Goal: Task Accomplishment & Management: Use online tool/utility

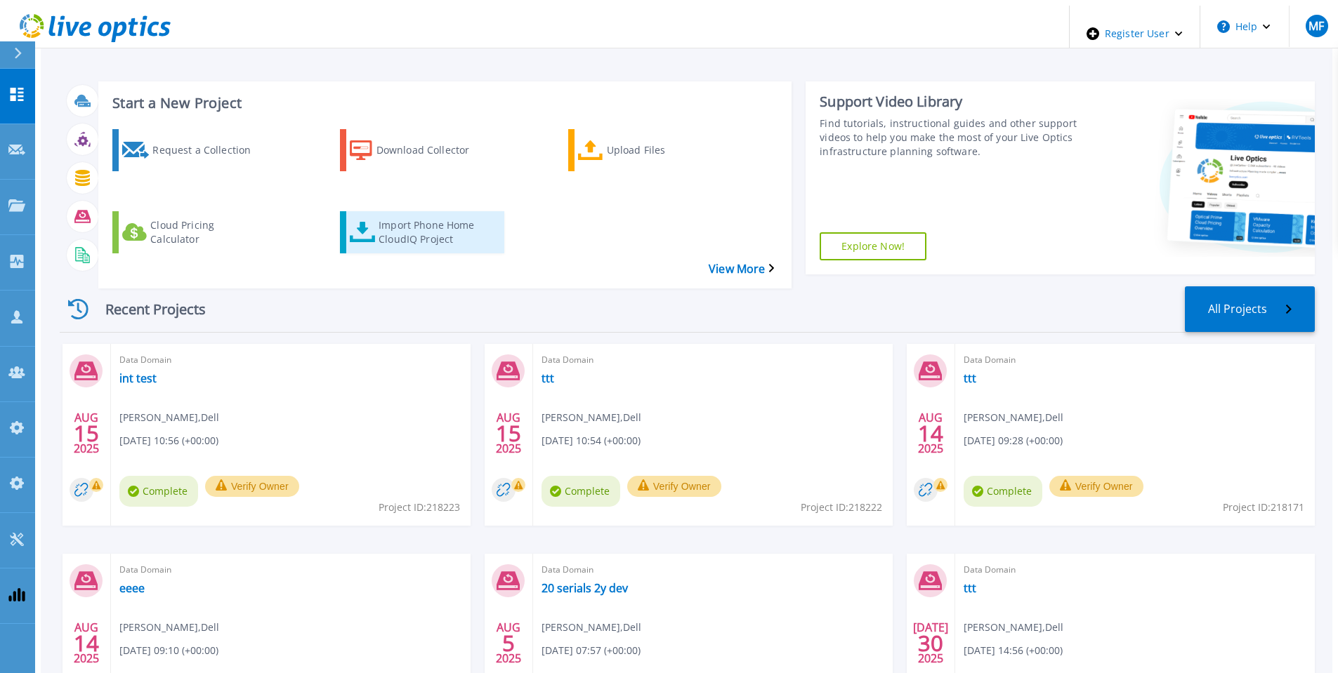
click at [400, 215] on div "Import Phone Home CloudIQ Project" at bounding box center [435, 232] width 112 height 35
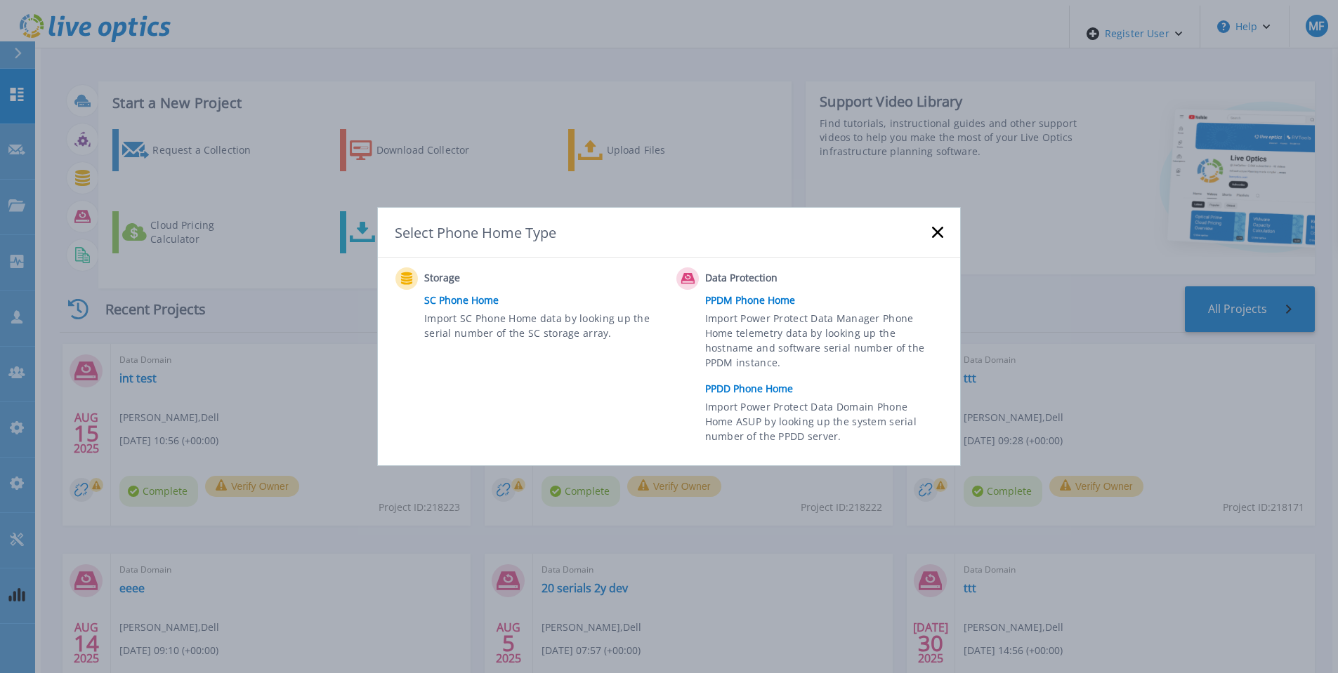
click at [745, 382] on link "PPDD Phone Home" at bounding box center [827, 389] width 245 height 21
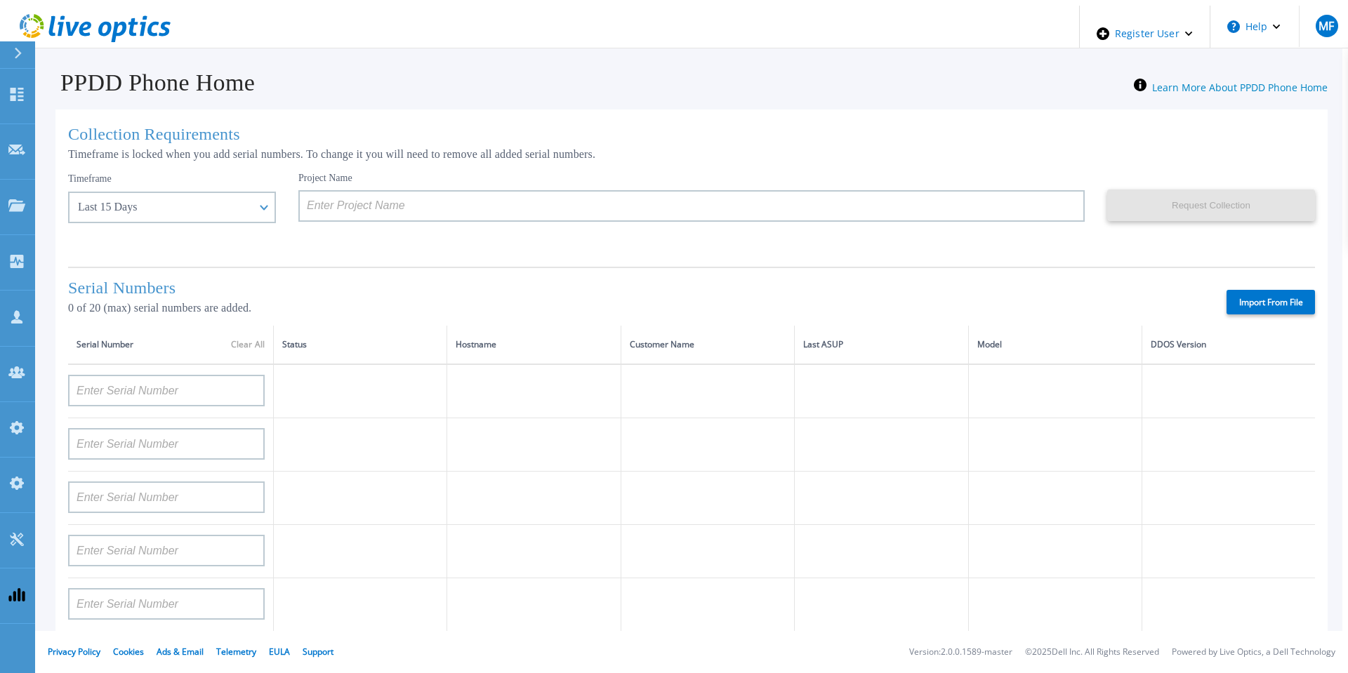
click at [1265, 296] on label "Import From File" at bounding box center [1271, 302] width 88 height 25
click at [0, 0] on input "Import From File" at bounding box center [0, 0] width 0 height 0
type input "APM00211700095"
type input "APX00232503747"
type input "APM00214914093"
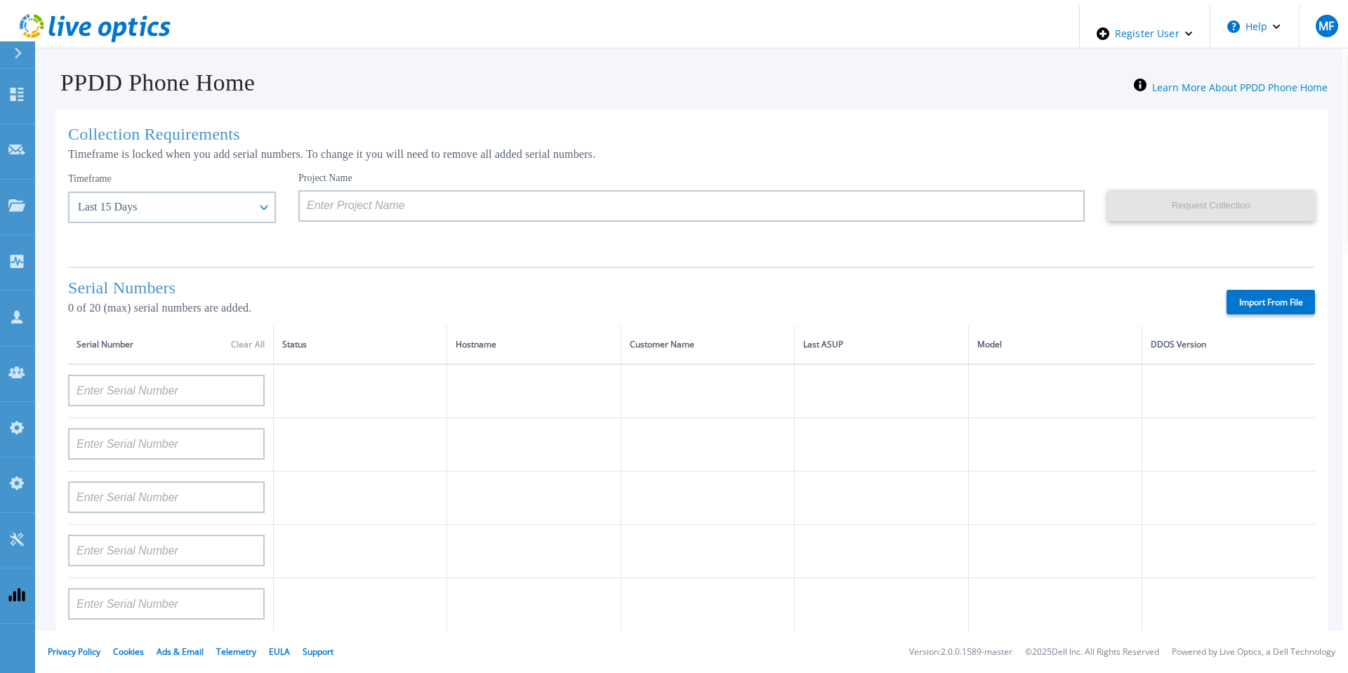
type input "APM00171836329"
type input "APM00212026971"
type input "APM00214914094"
type input "APX00234502218"
type input "APM00212018359"
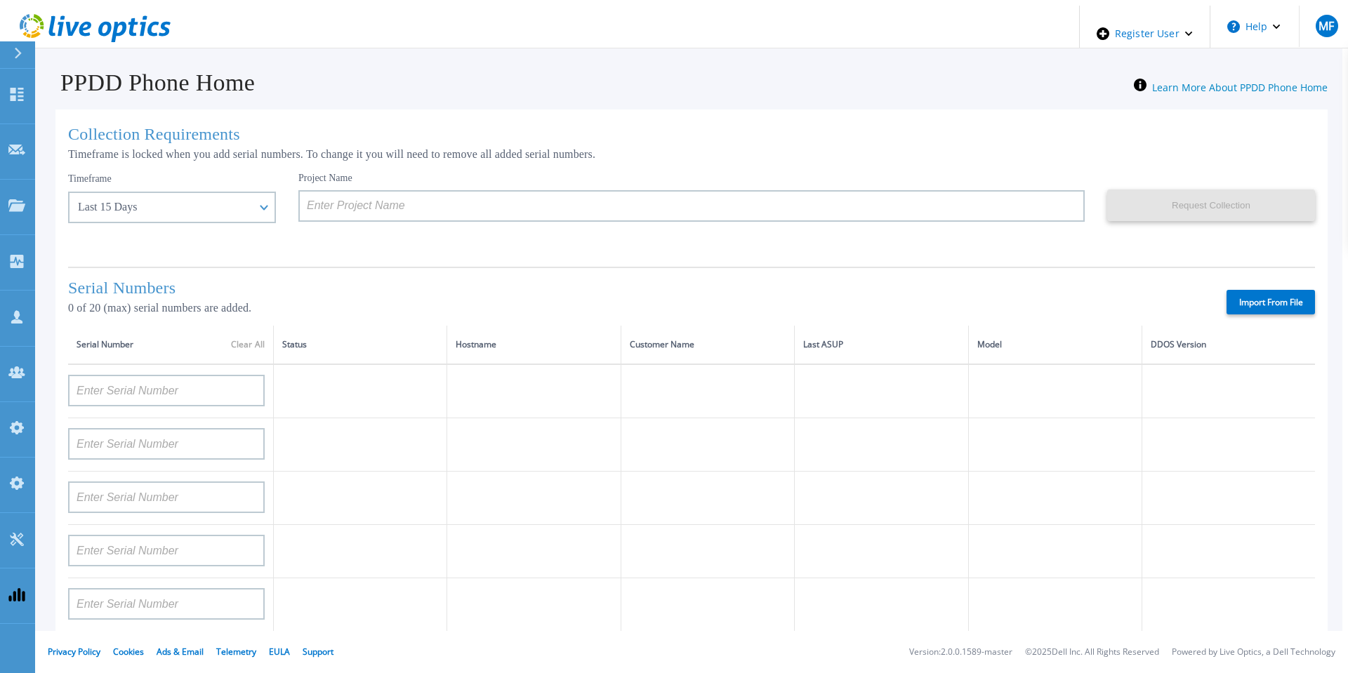
type input "APX00232503745"
type input "APX00232503743"
type input "APM00193603655"
type input "APM00212517749"
type input "APX00232503742"
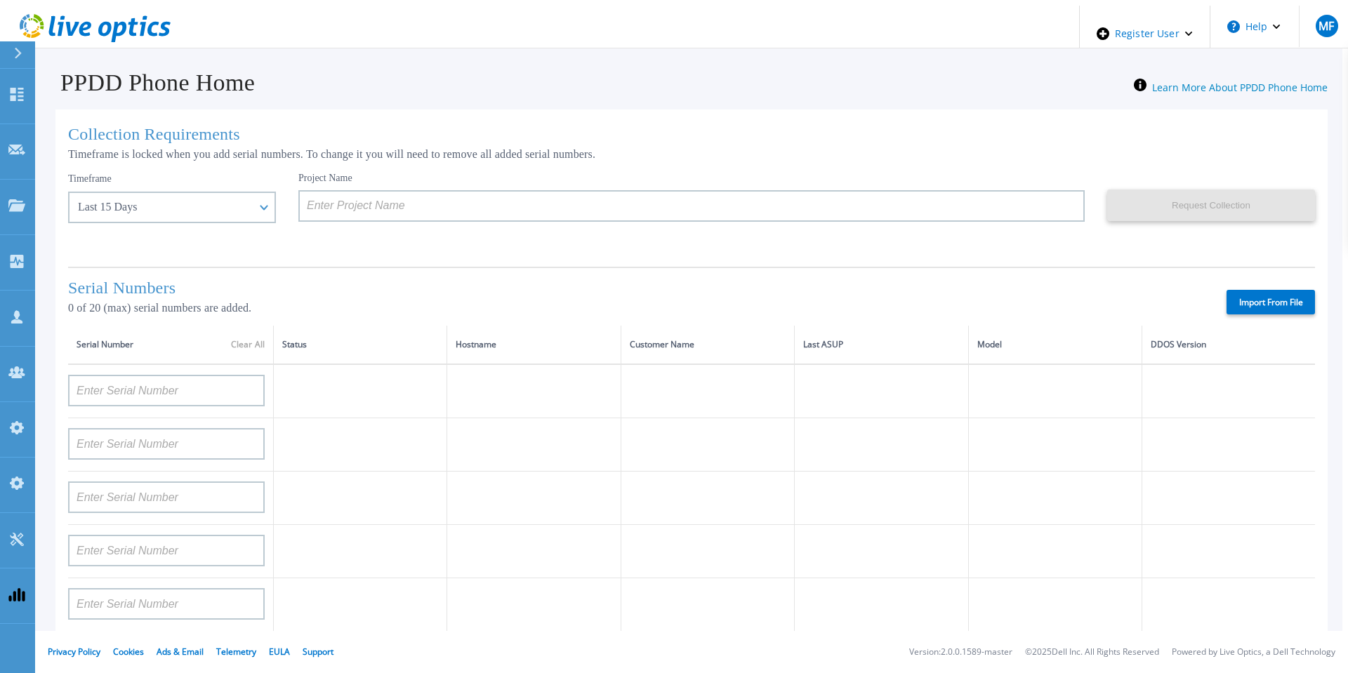
type input "APM00212702822"
type input "APM00212610953"
type input "APM00202614668"
type input "APM00212613652"
type input "APX00222101185"
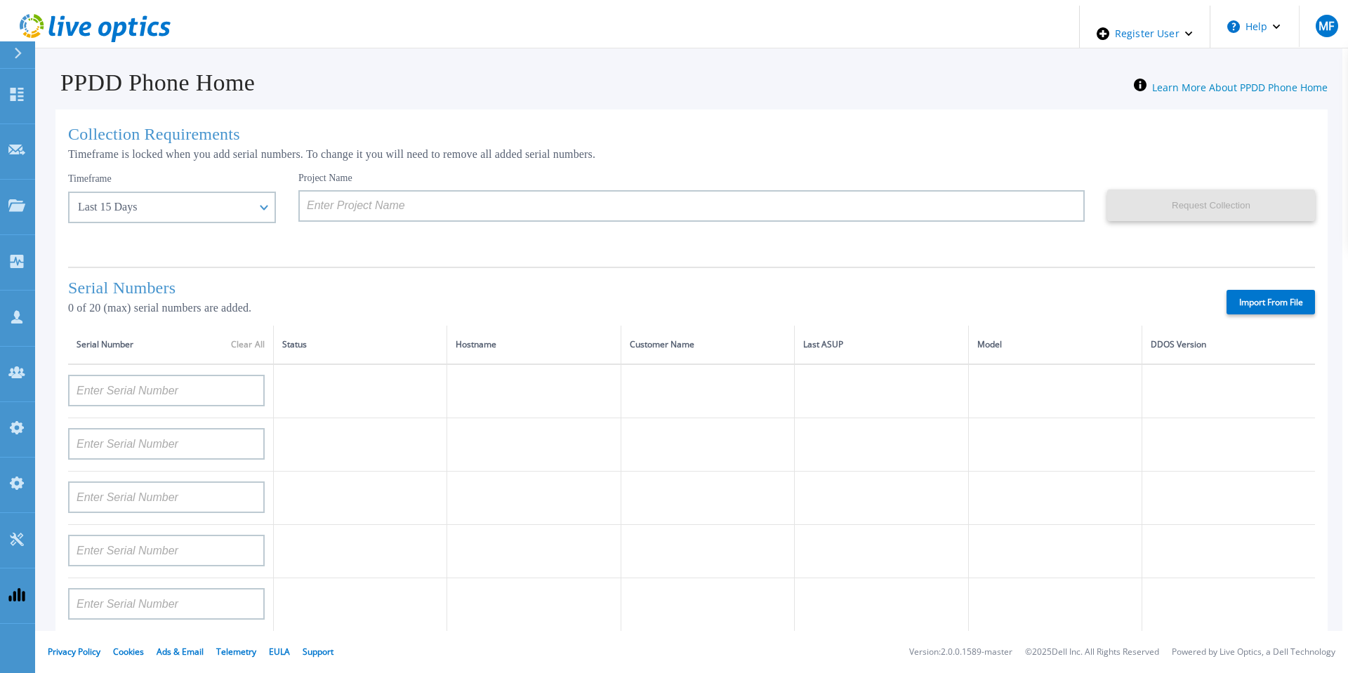
type input "AUDVUX6XJHDJFE"
type input "APM00133543104"
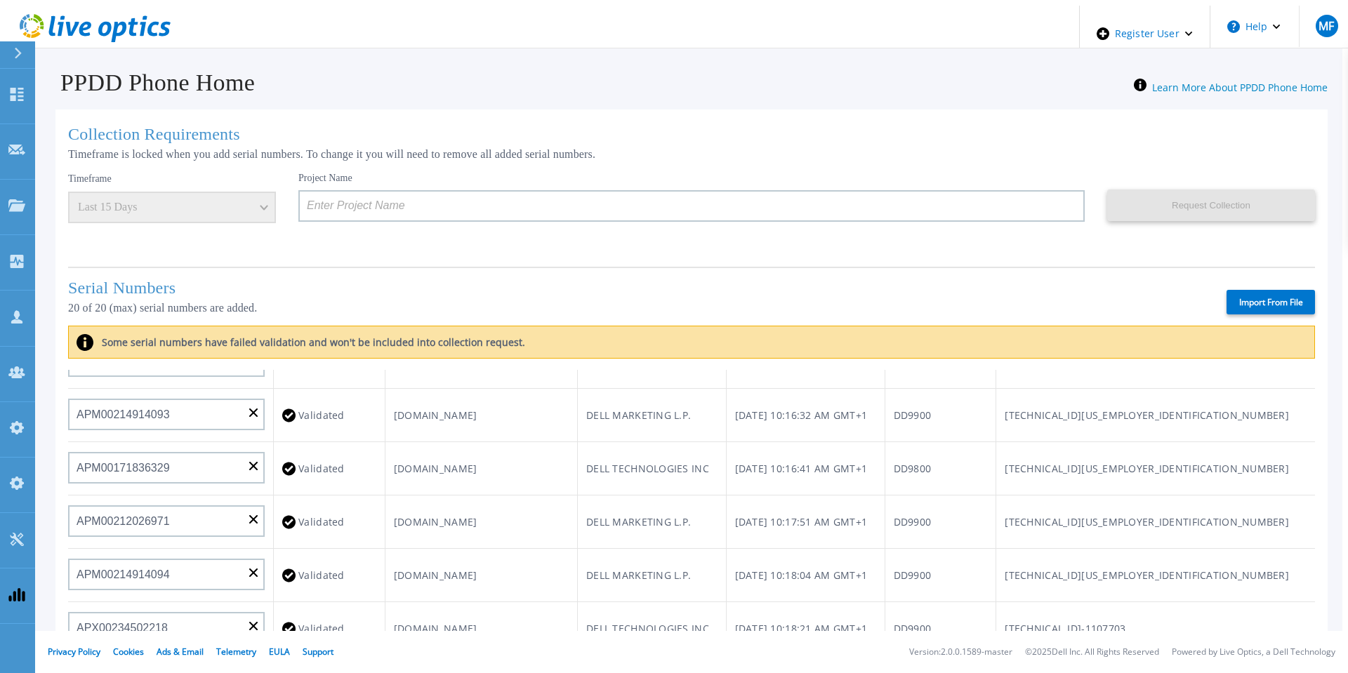
scroll to position [1, 0]
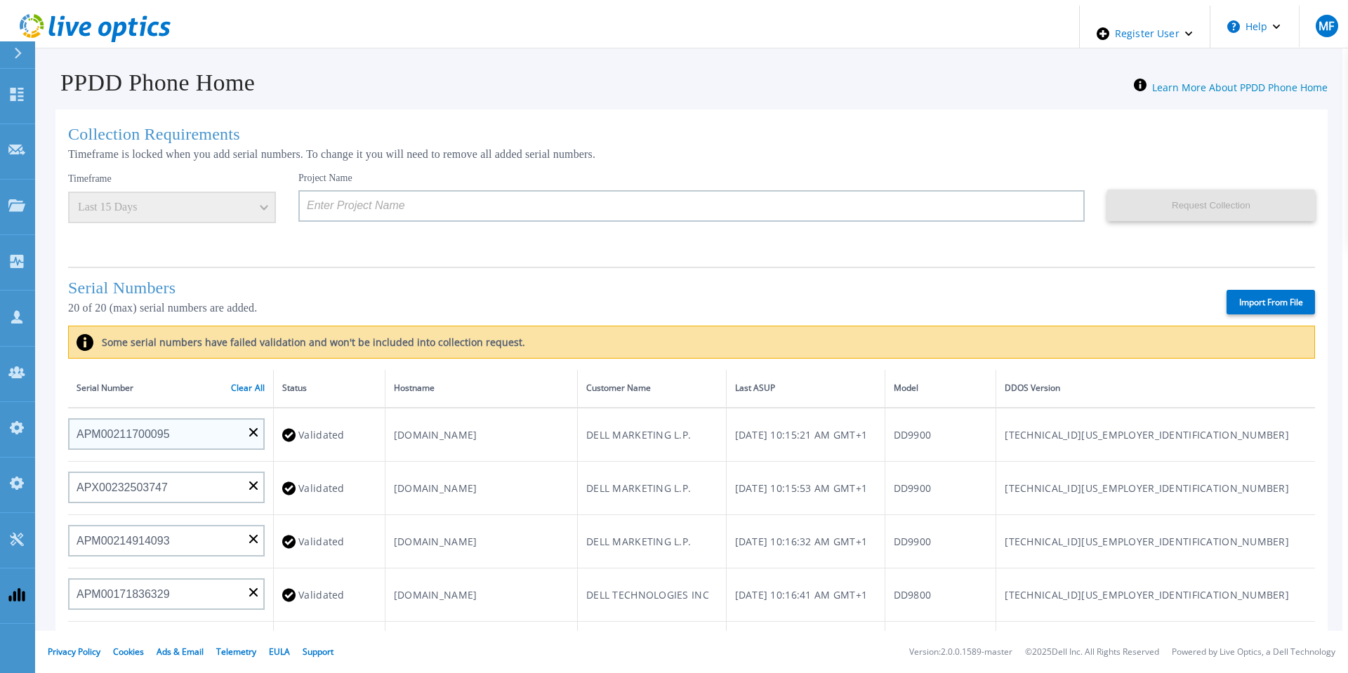
click at [245, 384] on link "Clear All" at bounding box center [248, 388] width 34 height 10
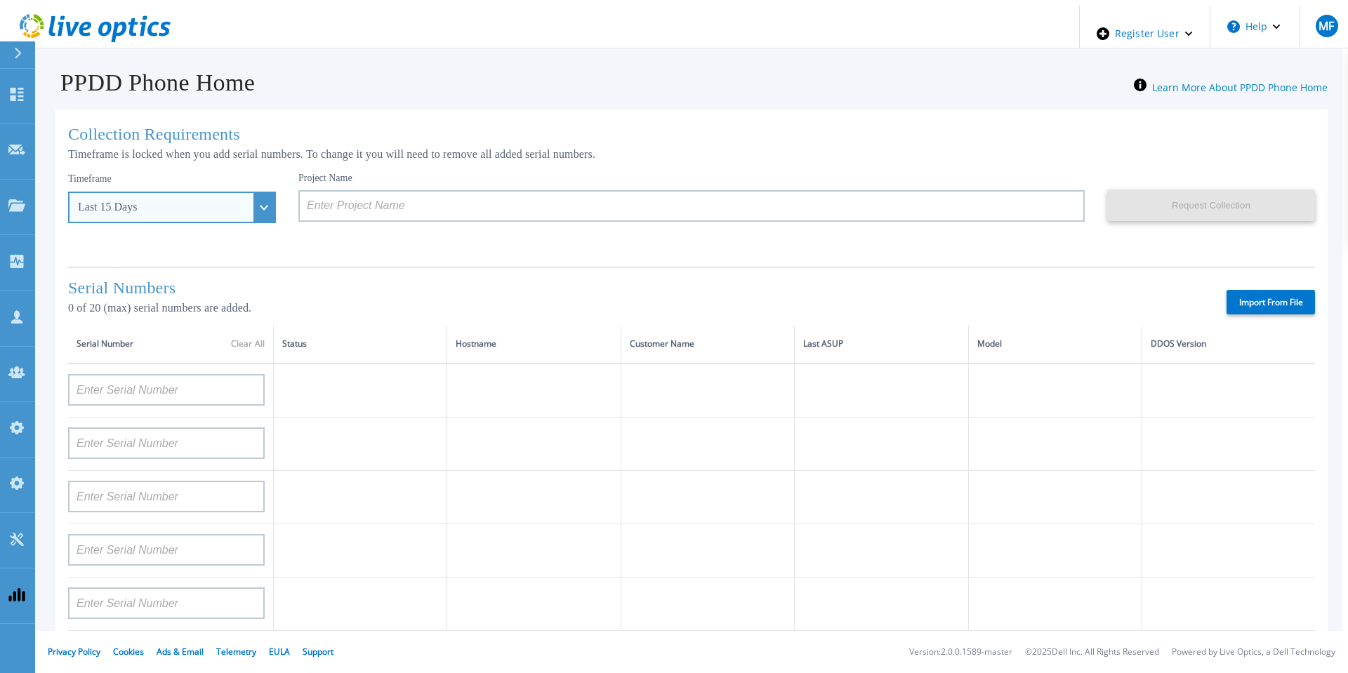
click at [230, 206] on div "Last 15 Days" at bounding box center [172, 208] width 208 height 32
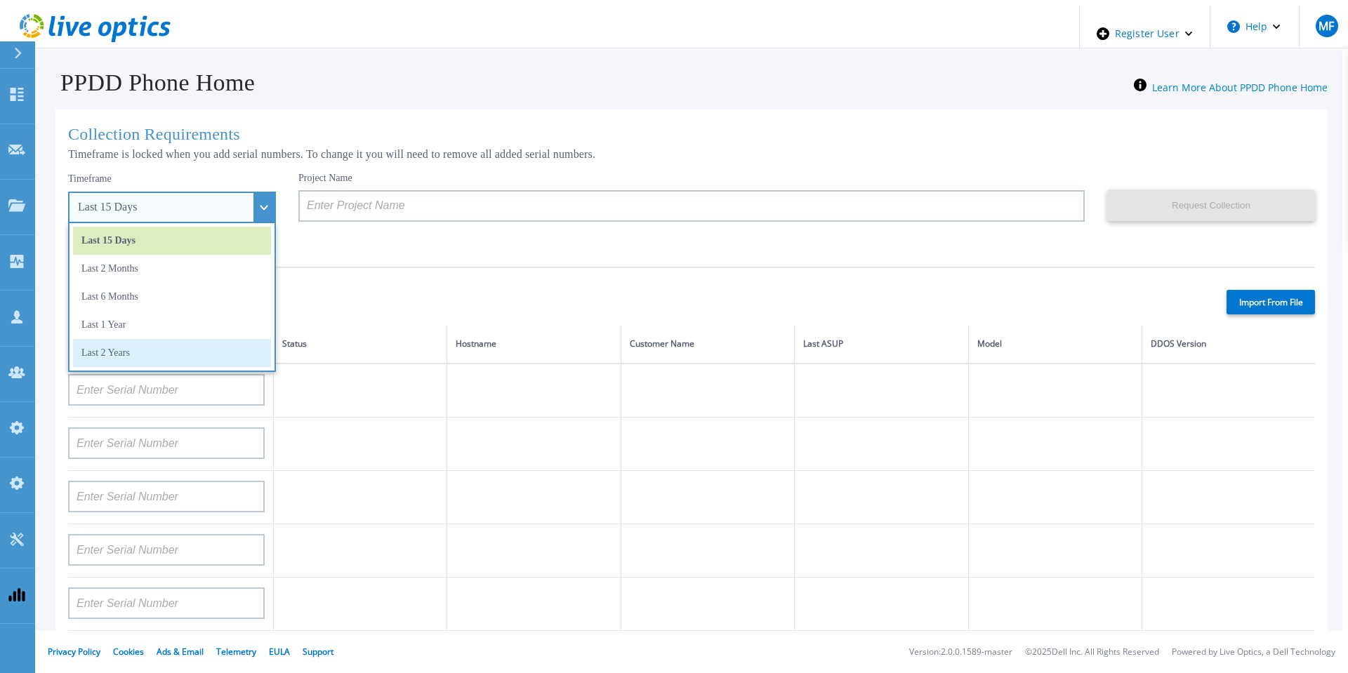
click at [144, 344] on li "Last 2 Years" at bounding box center [172, 353] width 198 height 28
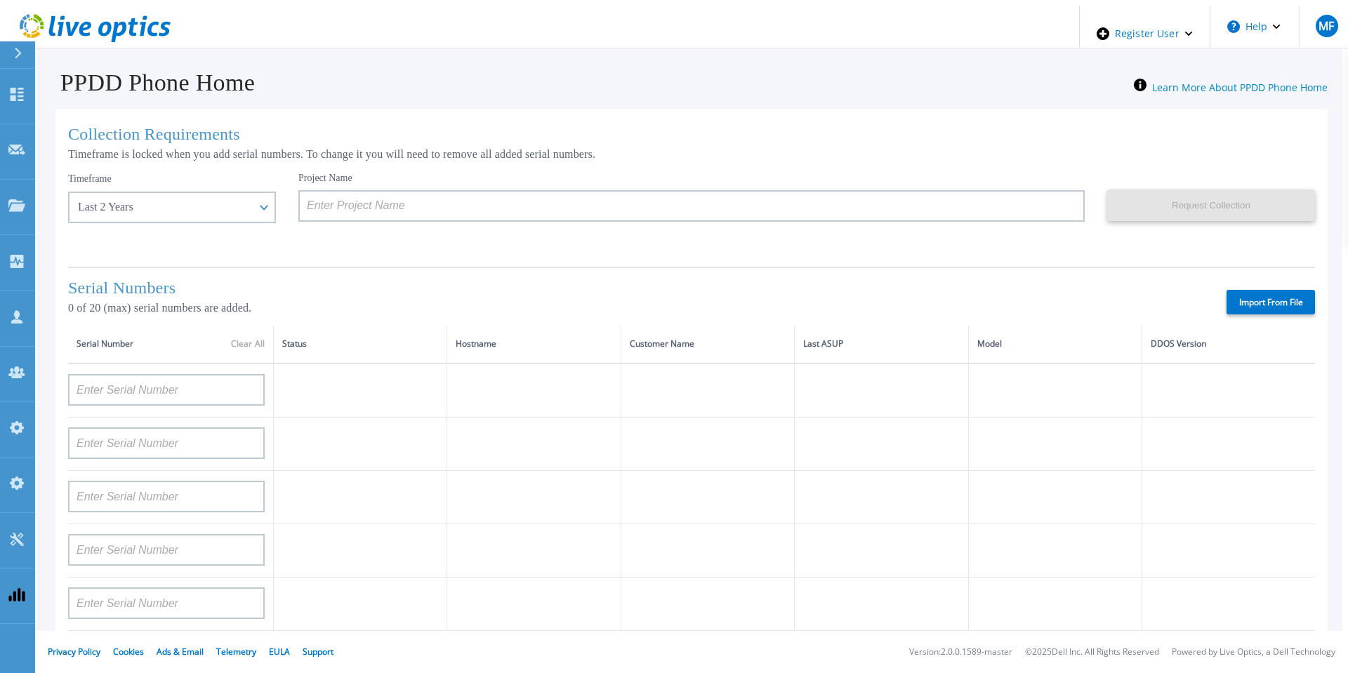
click at [1276, 297] on label "Import From File" at bounding box center [1271, 302] width 88 height 25
click at [0, 0] on input "Import From File" at bounding box center [0, 0] width 0 height 0
type input "APM00211700095"
type input "APX00232503747"
type input "APM00214914093"
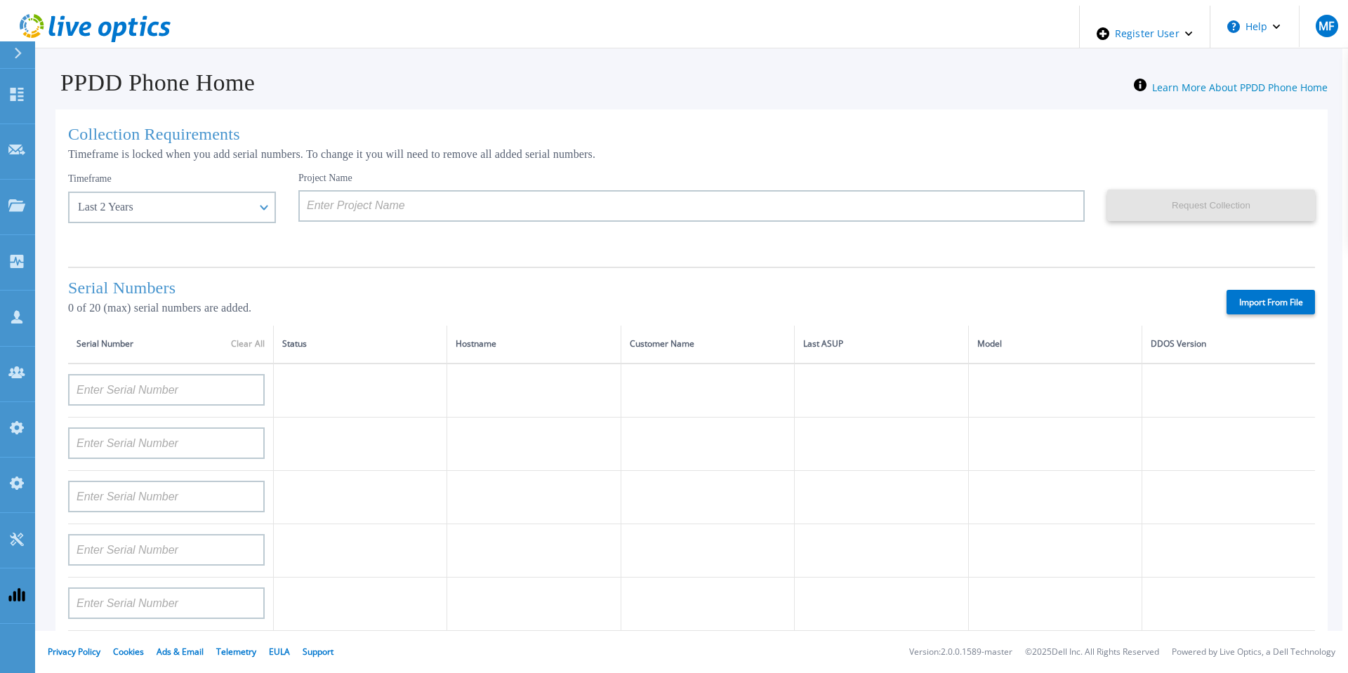
type input "APM00171836329"
type input "APM00212026971"
type input "APM00214914094"
type input "APX00234502218"
type input "APM00212018359"
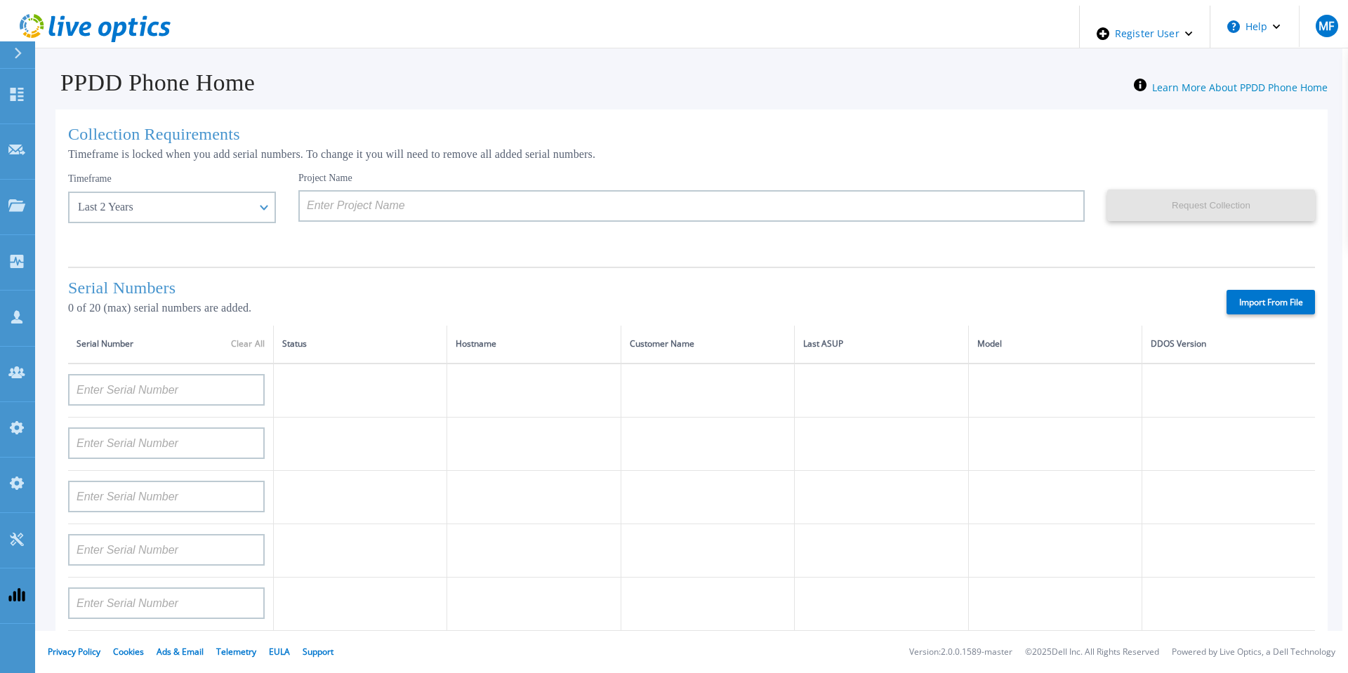
type input "APX00232503745"
type input "APX00232503743"
type input "APM00193603655"
type input "APM00212517749"
type input "APX00232503742"
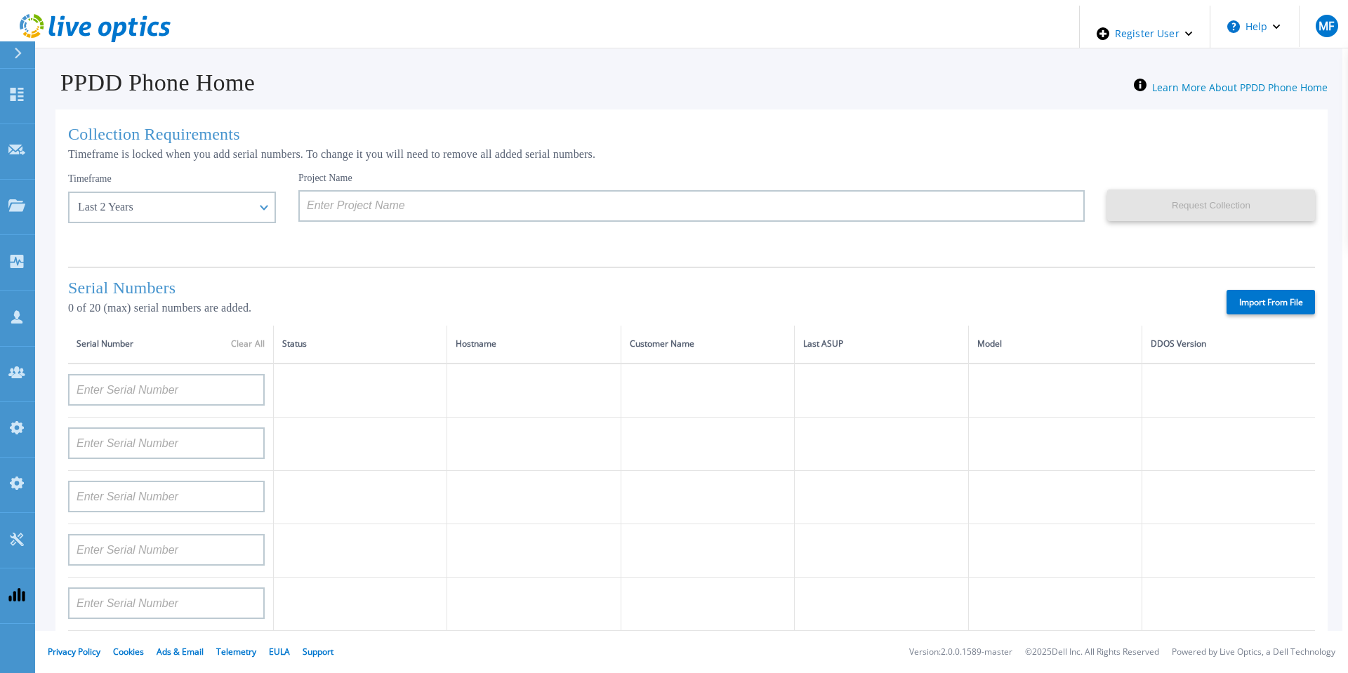
type input "APM00212702822"
type input "APM00212610953"
type input "APM00202614668"
type input "APM00212613652"
type input "APX00222101185"
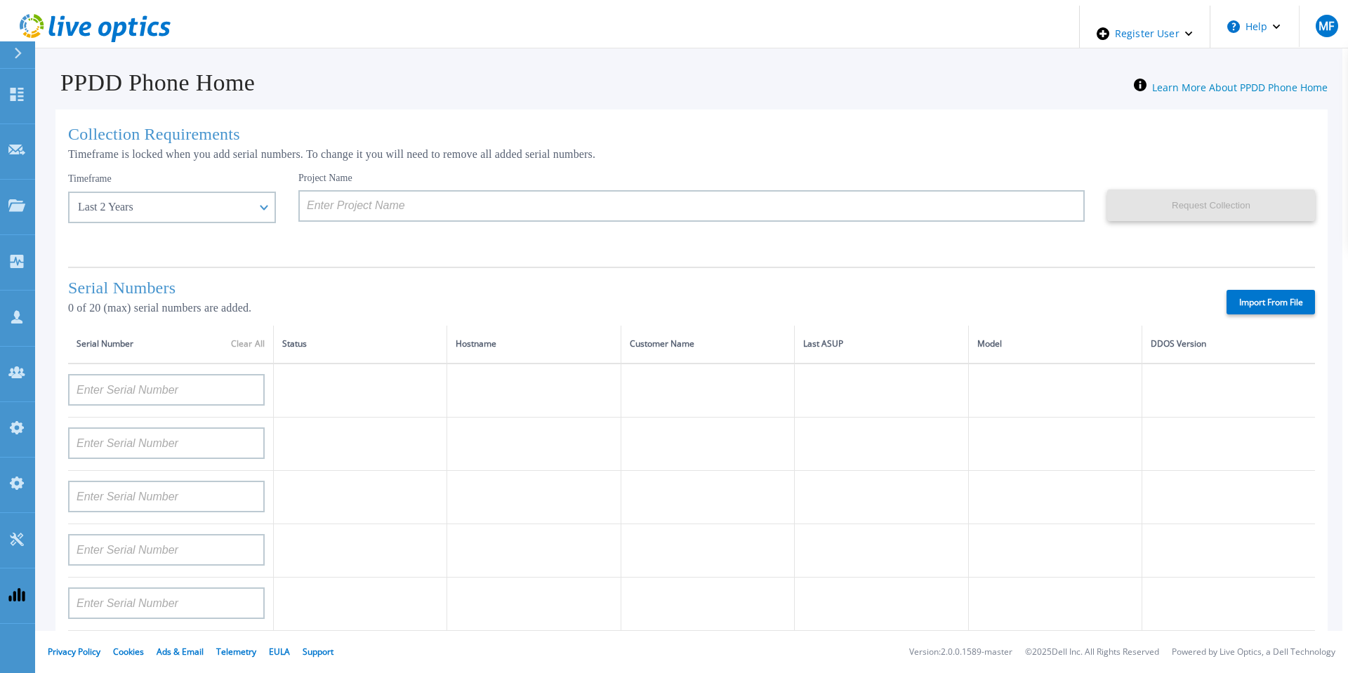
type input "AUDVUX6XJHDJFE"
type input "APM00133543104"
